Goal: Task Accomplishment & Management: Manage account settings

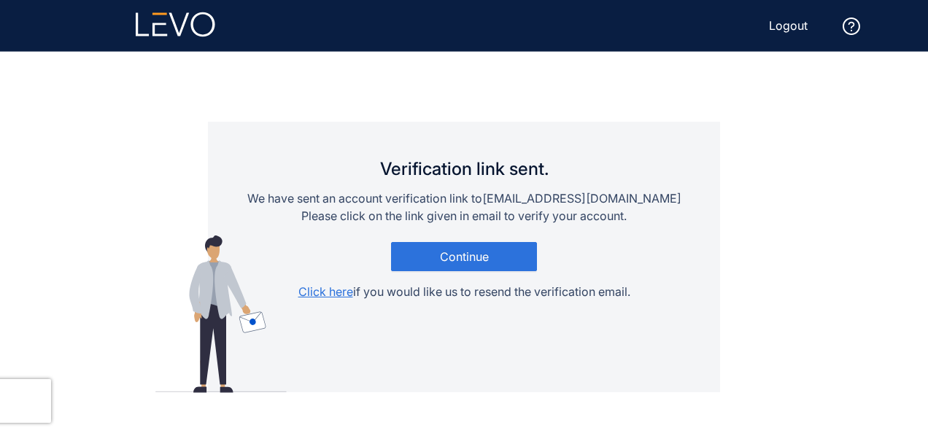
click at [784, 28] on span "Logout" at bounding box center [788, 25] width 39 height 13
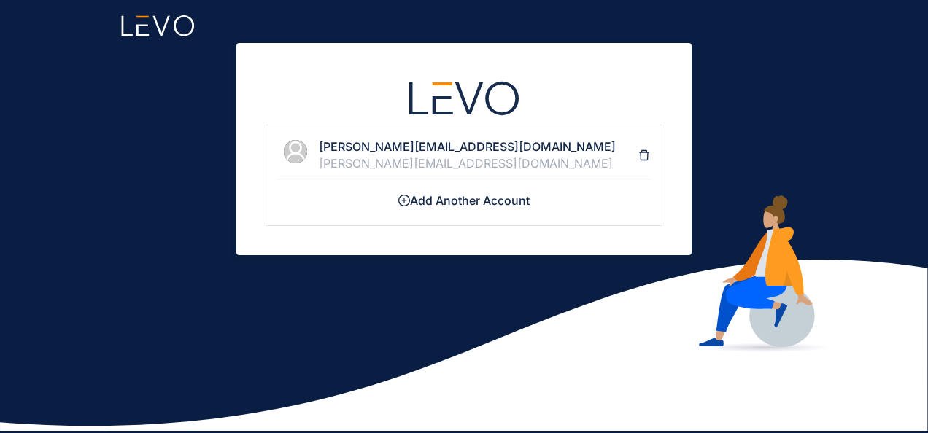
click at [460, 194] on h4 "Add Another Account" at bounding box center [464, 200] width 372 height 13
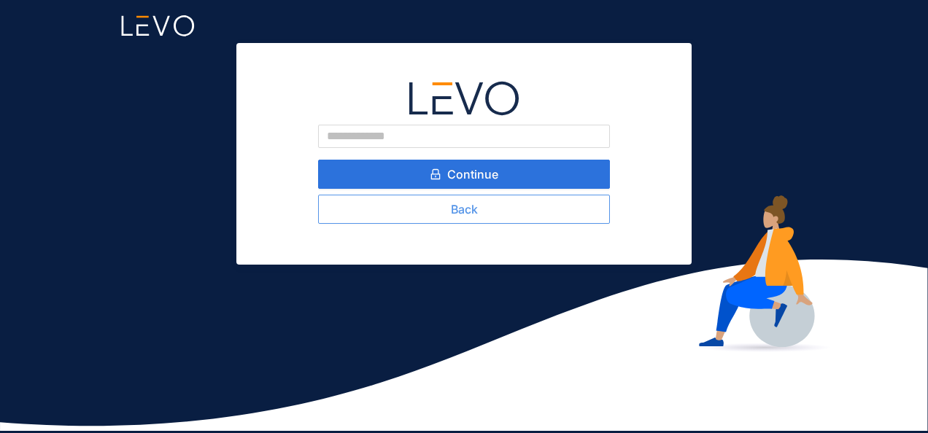
click at [479, 208] on button "Back" at bounding box center [464, 209] width 292 height 29
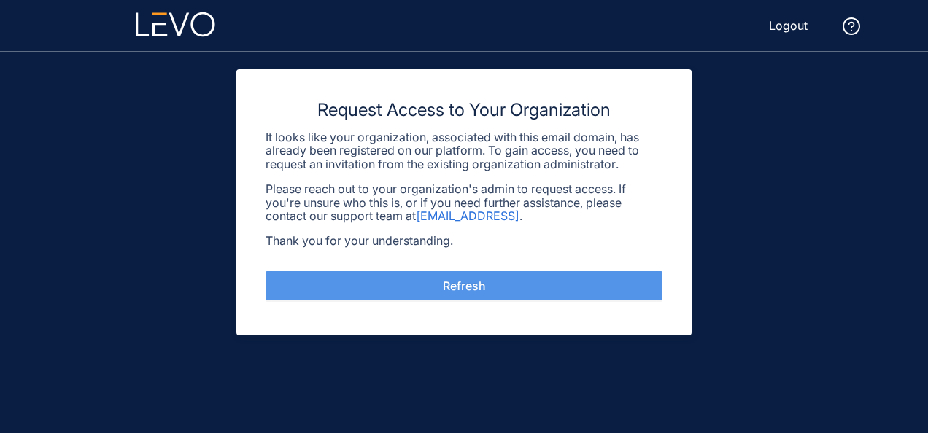
click at [493, 291] on button "Refresh" at bounding box center [464, 285] width 397 height 29
click at [484, 287] on span "Refresh" at bounding box center [464, 285] width 43 height 13
